Goal: Information Seeking & Learning: Learn about a topic

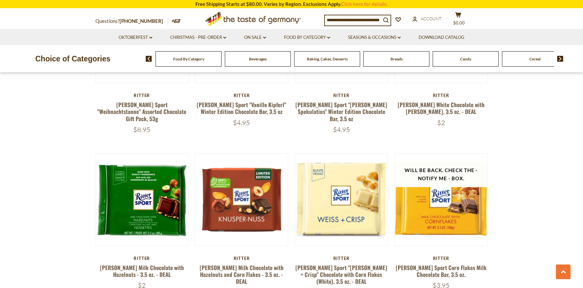
scroll to position [627, 0]
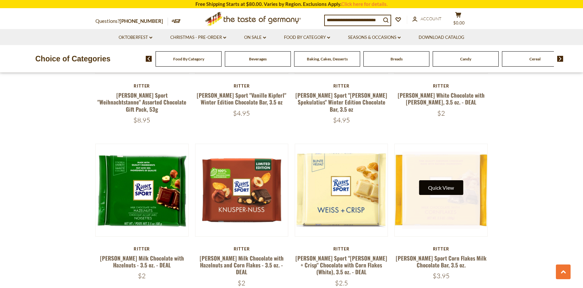
click at [442, 180] on button "Quick View" at bounding box center [441, 187] width 44 height 15
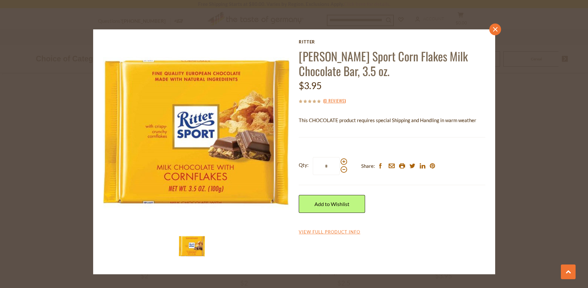
click at [494, 31] on icon "close" at bounding box center [495, 29] width 5 height 5
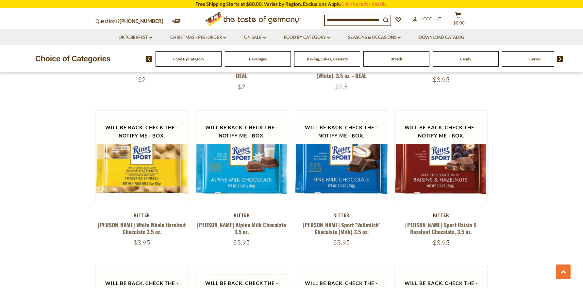
scroll to position [814, 0]
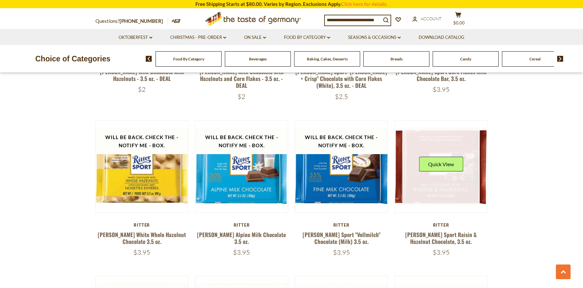
click at [442, 166] on link at bounding box center [441, 167] width 78 height 78
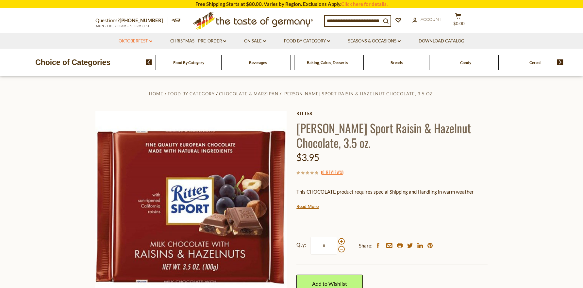
click at [132, 41] on link "Oktoberfest dropdown_arrow" at bounding box center [136, 41] width 34 height 7
click at [128, 60] on link "All Oktoberfest" at bounding box center [132, 58] width 34 height 6
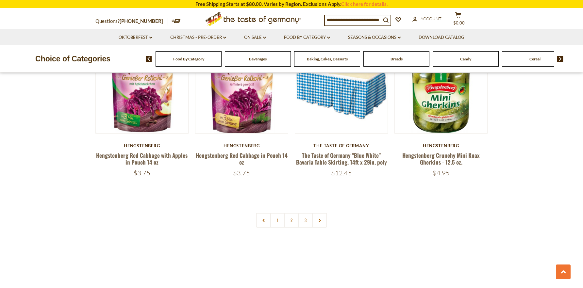
scroll to position [1515, 0]
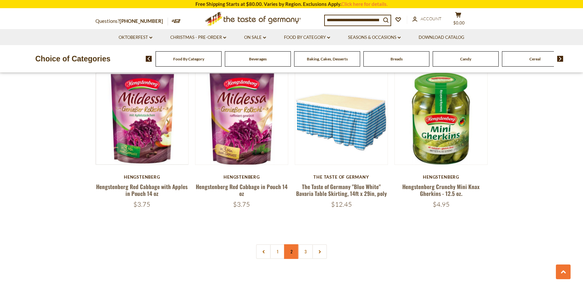
click at [298, 247] on link "2" at bounding box center [291, 252] width 15 height 15
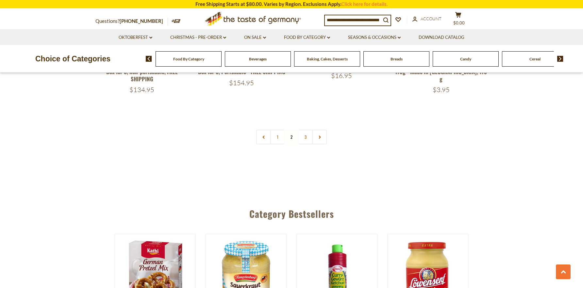
scroll to position [1617, 0]
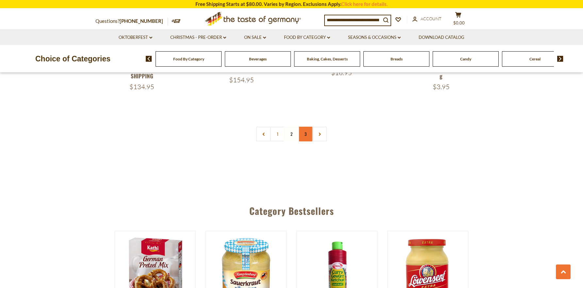
click at [305, 133] on link "3" at bounding box center [306, 134] width 15 height 15
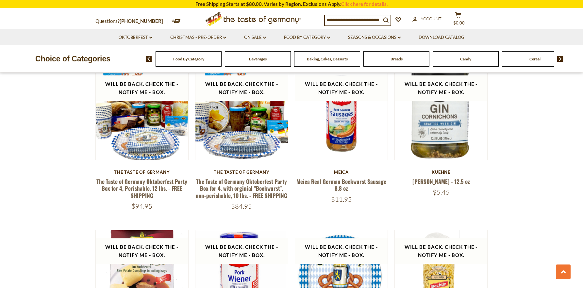
scroll to position [647, 0]
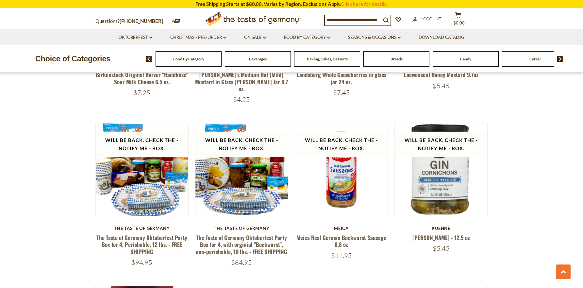
click at [461, 58] on span "Candy" at bounding box center [465, 59] width 11 height 5
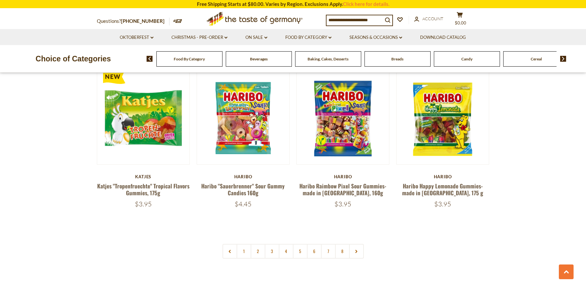
scroll to position [1528, 0]
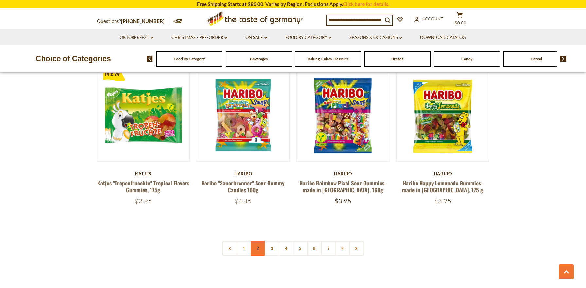
click at [256, 241] on link "2" at bounding box center [257, 248] width 15 height 15
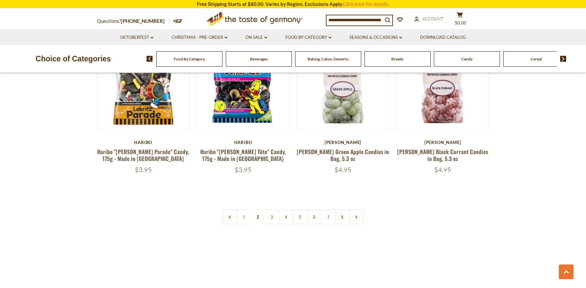
scroll to position [1537, 0]
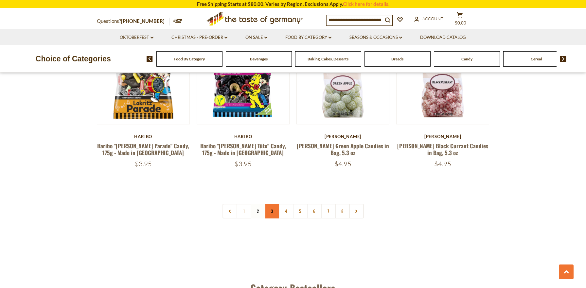
click at [274, 204] on link "3" at bounding box center [272, 211] width 15 height 15
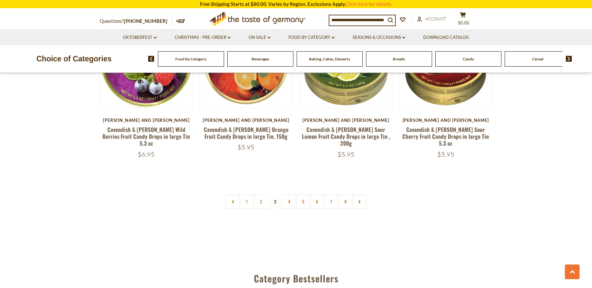
scroll to position [1561, 0]
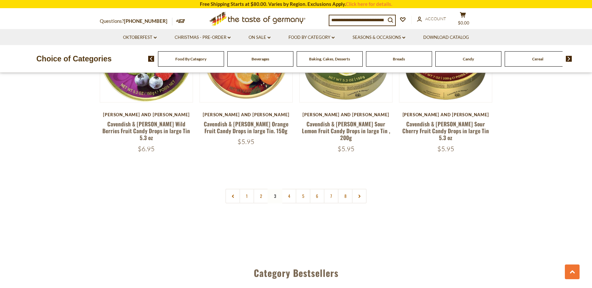
click at [382, 19] on input at bounding box center [357, 19] width 56 height 9
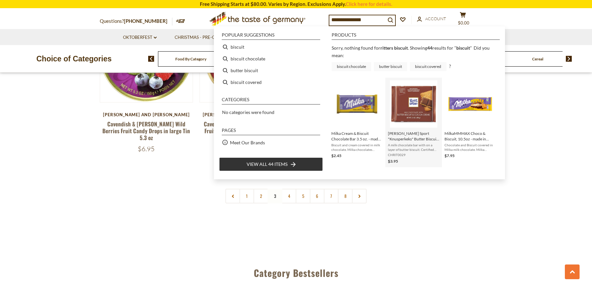
type input "**********"
click at [413, 136] on span "Ritter Sport "Knusperkeks" Butter Biscuit & Cocoa Creme Chocolate, 3.5 oz." at bounding box center [413, 136] width 51 height 11
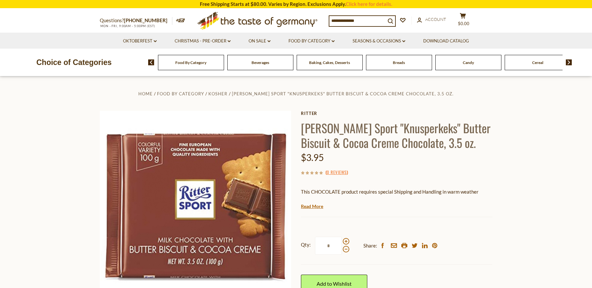
scroll to position [2, 0]
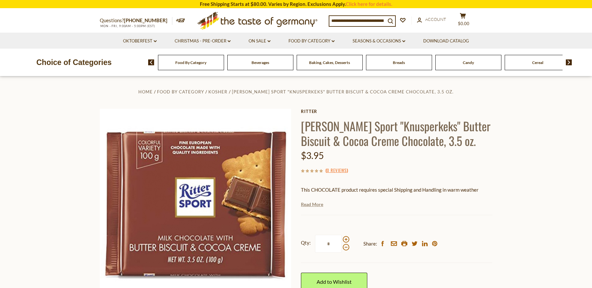
click at [311, 205] on link "Read More" at bounding box center [312, 204] width 22 height 7
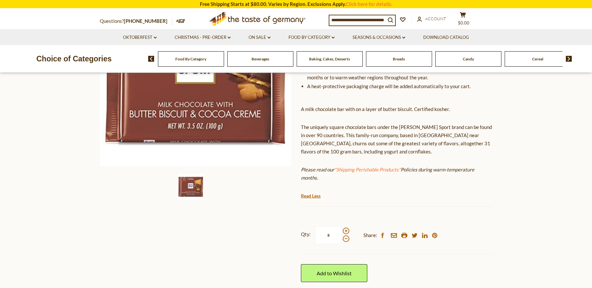
scroll to position [113, 0]
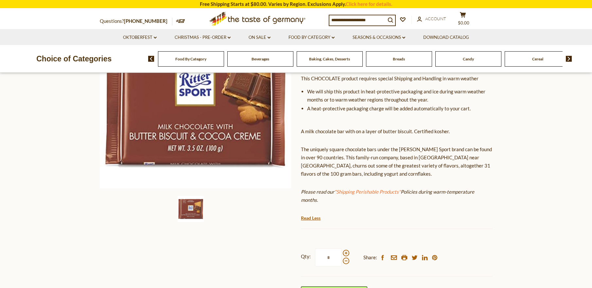
click at [396, 59] on span "Breads" at bounding box center [399, 59] width 12 height 5
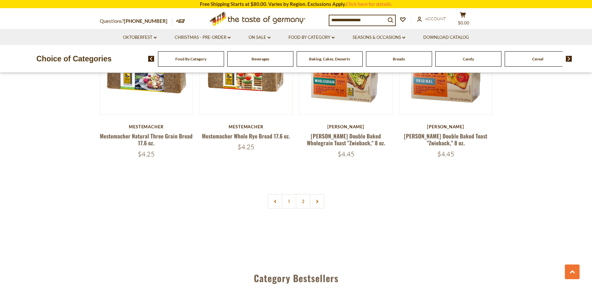
scroll to position [1582, 0]
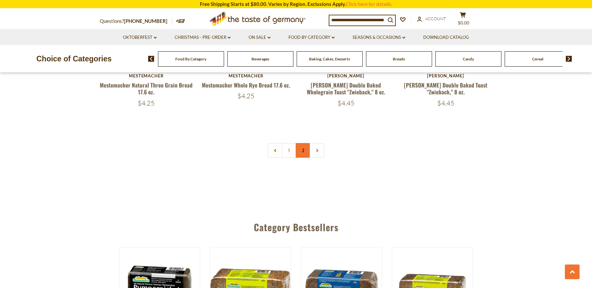
click at [306, 155] on link "2" at bounding box center [303, 150] width 15 height 15
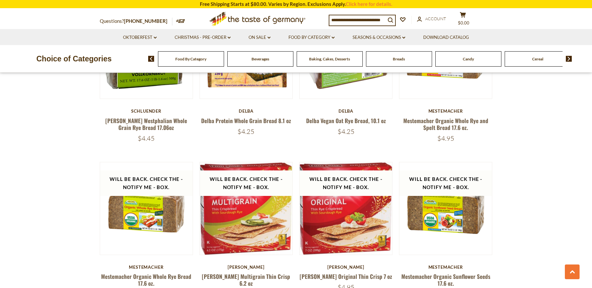
scroll to position [760, 0]
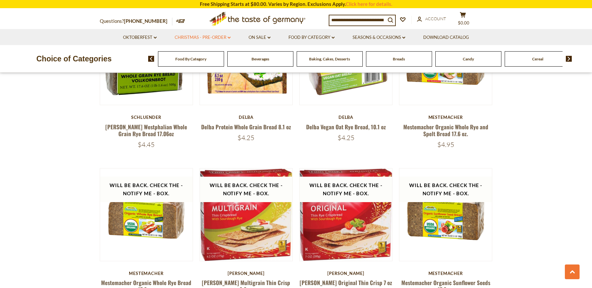
click at [197, 38] on link "Christmas - PRE-ORDER dropdown_arrow" at bounding box center [203, 37] width 56 height 7
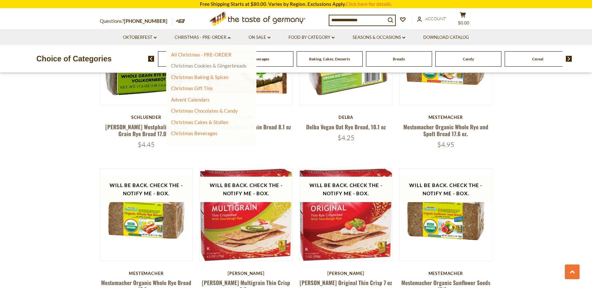
click at [203, 66] on link "Christmas Cookies & Gingerbreads" at bounding box center [209, 66] width 76 height 6
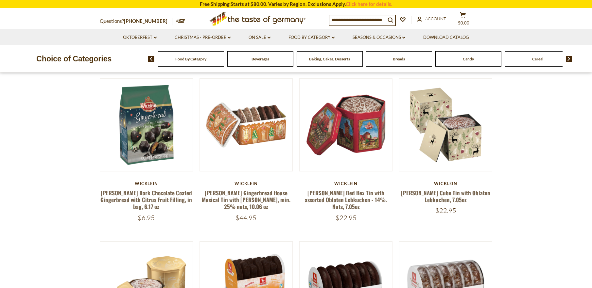
scroll to position [230, 0]
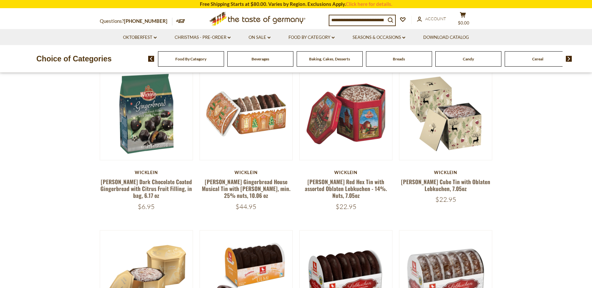
drag, startPoint x: 591, startPoint y: 55, endPoint x: 588, endPoint y: 69, distance: 14.8
click at [588, 69] on div "Choice of Categories Food By Category [GEOGRAPHIC_DATA] Baking, Cakes, Desserts…" at bounding box center [296, 58] width 592 height 27
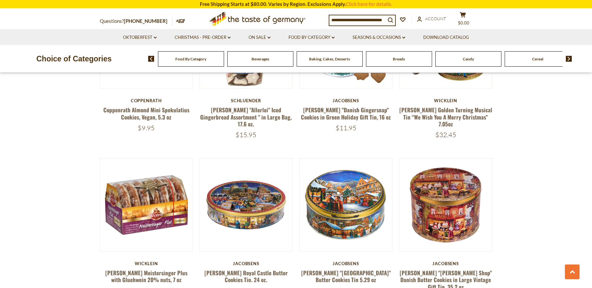
scroll to position [1488, 0]
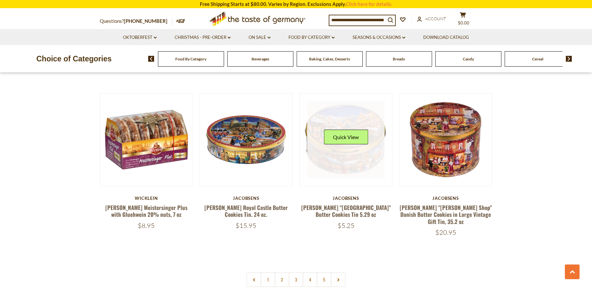
click at [357, 145] on link at bounding box center [346, 140] width 78 height 78
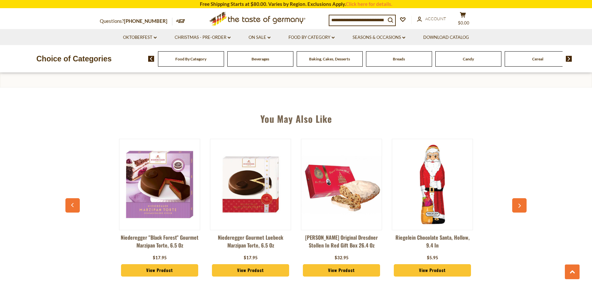
scroll to position [447, 0]
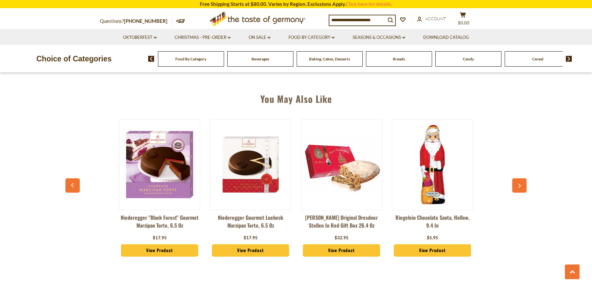
drag, startPoint x: 590, startPoint y: 123, endPoint x: 593, endPoint y: 134, distance: 10.9
click at [265, 39] on link "On Sale dropdown_arrow" at bounding box center [259, 37] width 22 height 7
click at [259, 59] on ul "All On Sale Feature Sale Discount Deals All Discount Deals After Best By" at bounding box center [261, 66] width 33 height 29
click at [258, 54] on link "All On Sale" at bounding box center [257, 55] width 24 height 6
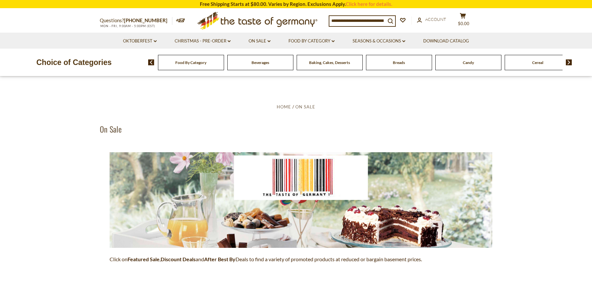
click at [378, 20] on input at bounding box center [357, 20] width 56 height 9
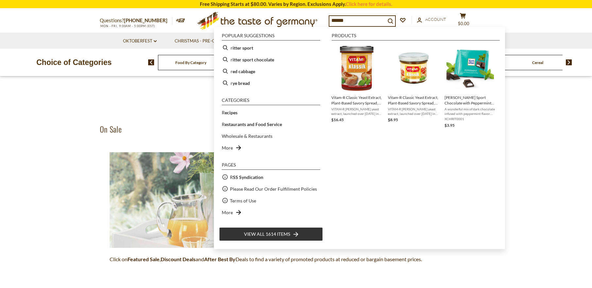
type input "*******"
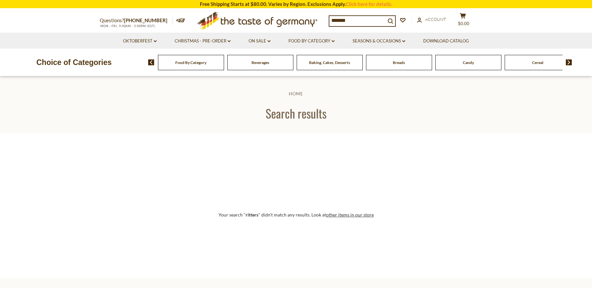
click at [354, 18] on input "*******" at bounding box center [357, 20] width 56 height 9
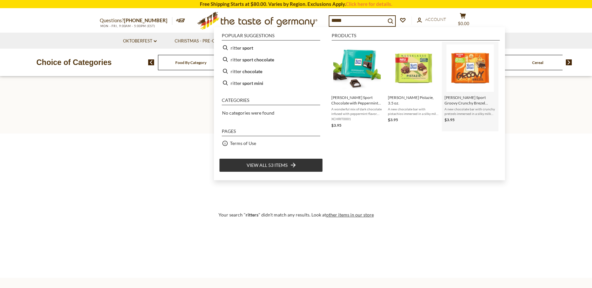
type input "*****"
click at [466, 103] on span "[PERSON_NAME] Sport Groovy Crunchy Brezel Chocolate Bar, 3.5 oz." at bounding box center [469, 100] width 51 height 11
